Goal: Transaction & Acquisition: Purchase product/service

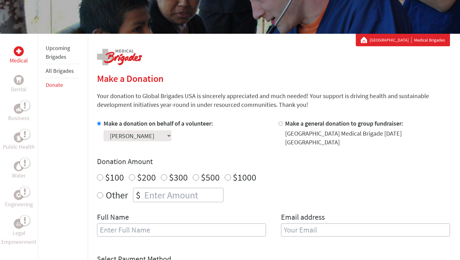
scroll to position [122, 0]
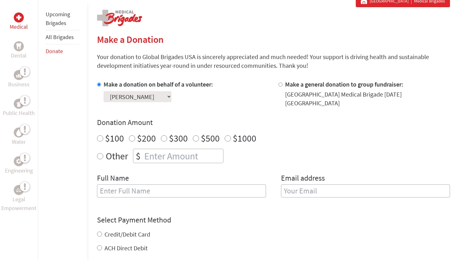
radio input "true"
click at [179, 154] on input "number" at bounding box center [183, 156] width 80 height 14
type input "840"
click at [143, 194] on div "Full Name" at bounding box center [181, 189] width 169 height 32
click at [136, 186] on input "text" at bounding box center [181, 191] width 169 height 13
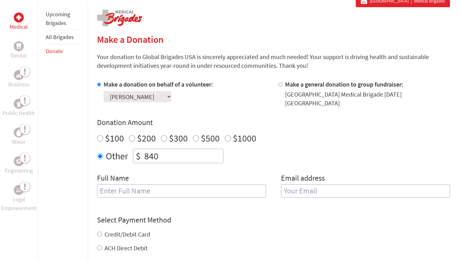
type input "[PERSON_NAME]"
click at [310, 186] on input "email" at bounding box center [365, 191] width 169 height 13
click at [322, 190] on input "email" at bounding box center [365, 191] width 169 height 13
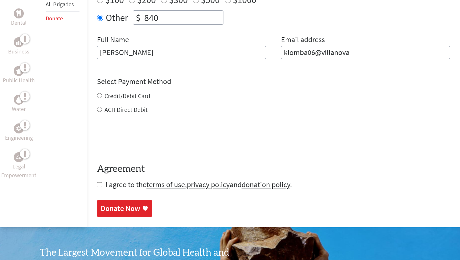
scroll to position [292, 0]
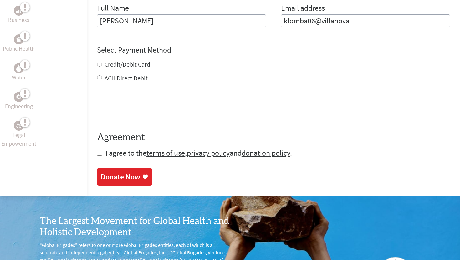
type input "klomba06@villanova"
click at [119, 60] on div "Credit/Debit Card ACH Direct Debit" at bounding box center [273, 71] width 353 height 23
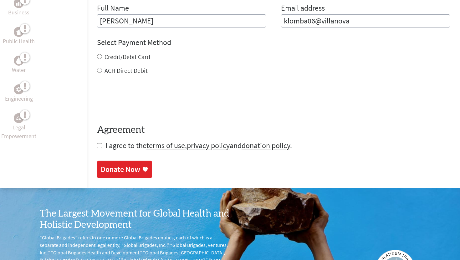
click at [129, 54] on label "Credit/Debit Card" at bounding box center [128, 57] width 46 height 8
click at [102, 54] on input "Credit/Debit Card" at bounding box center [99, 56] width 5 height 5
radio input "true"
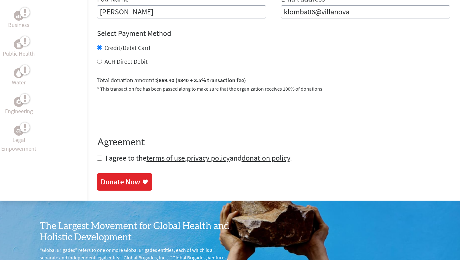
scroll to position [305, 0]
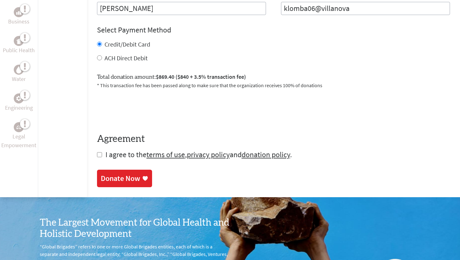
click at [98, 152] on input "checkbox" at bounding box center [99, 154] width 5 height 5
checkbox input "true"
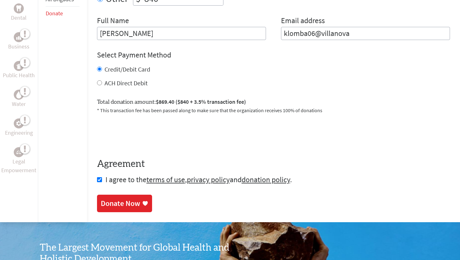
scroll to position [278, 0]
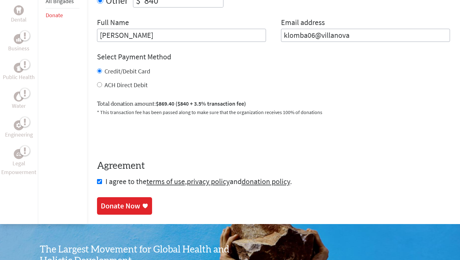
click at [128, 204] on div "Donate Now" at bounding box center [120, 206] width 39 height 10
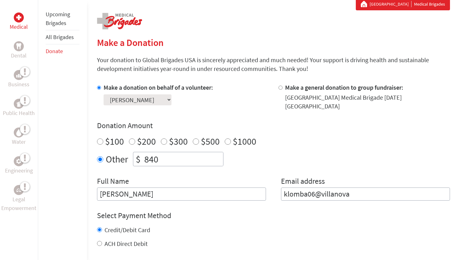
scroll to position [131, 0]
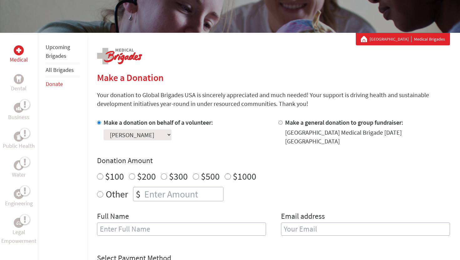
scroll to position [110, 0]
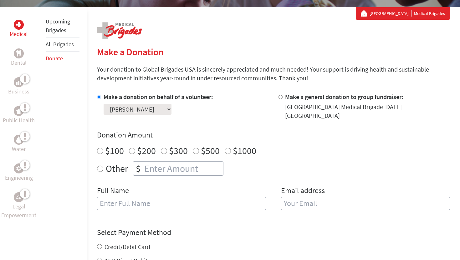
radio input "true"
click at [168, 162] on input "number" at bounding box center [183, 169] width 80 height 14
type input "840"
click at [156, 202] on input "text" at bounding box center [181, 203] width 169 height 13
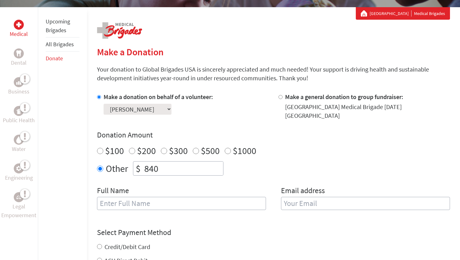
type input "[PERSON_NAME]"
click at [314, 197] on input "email" at bounding box center [365, 203] width 169 height 13
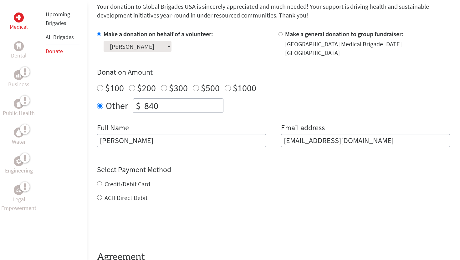
scroll to position [178, 0]
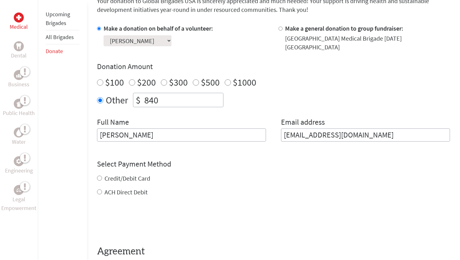
type input "klomba06@villanova.edu"
click at [133, 174] on div "Credit/Debit Card ACH Direct Debit" at bounding box center [273, 185] width 353 height 23
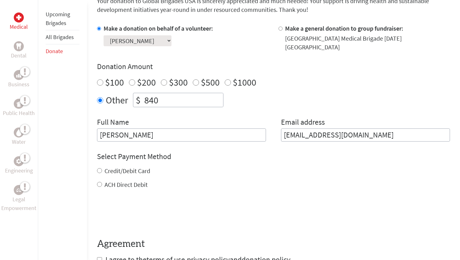
click at [103, 167] on div "Credit/Debit Card" at bounding box center [273, 171] width 353 height 9
click at [99, 168] on input "Credit/Debit Card" at bounding box center [99, 170] width 5 height 5
radio input "true"
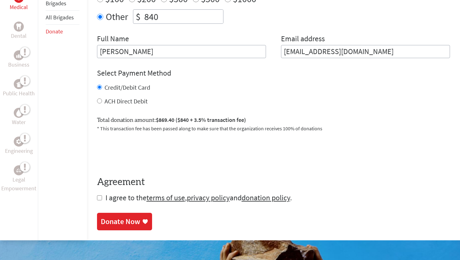
scroll to position [269, 0]
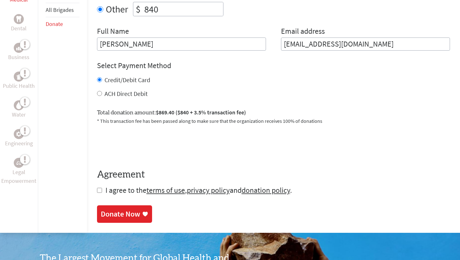
click at [101, 187] on form "Make a donation on behalf of a volunteer: Select a volunteer... Adeline Arvidso…" at bounding box center [273, 64] width 353 height 263
click at [99, 188] on input "checkbox" at bounding box center [99, 190] width 5 height 5
checkbox input "true"
click at [113, 210] on div "Donate Now" at bounding box center [120, 215] width 39 height 10
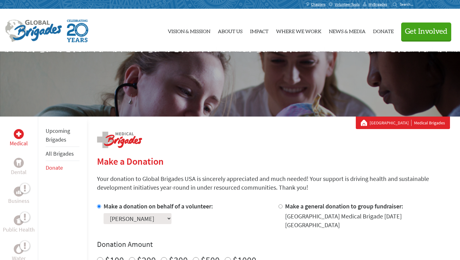
scroll to position [33, 0]
